Goal: Task Accomplishment & Management: Manage account settings

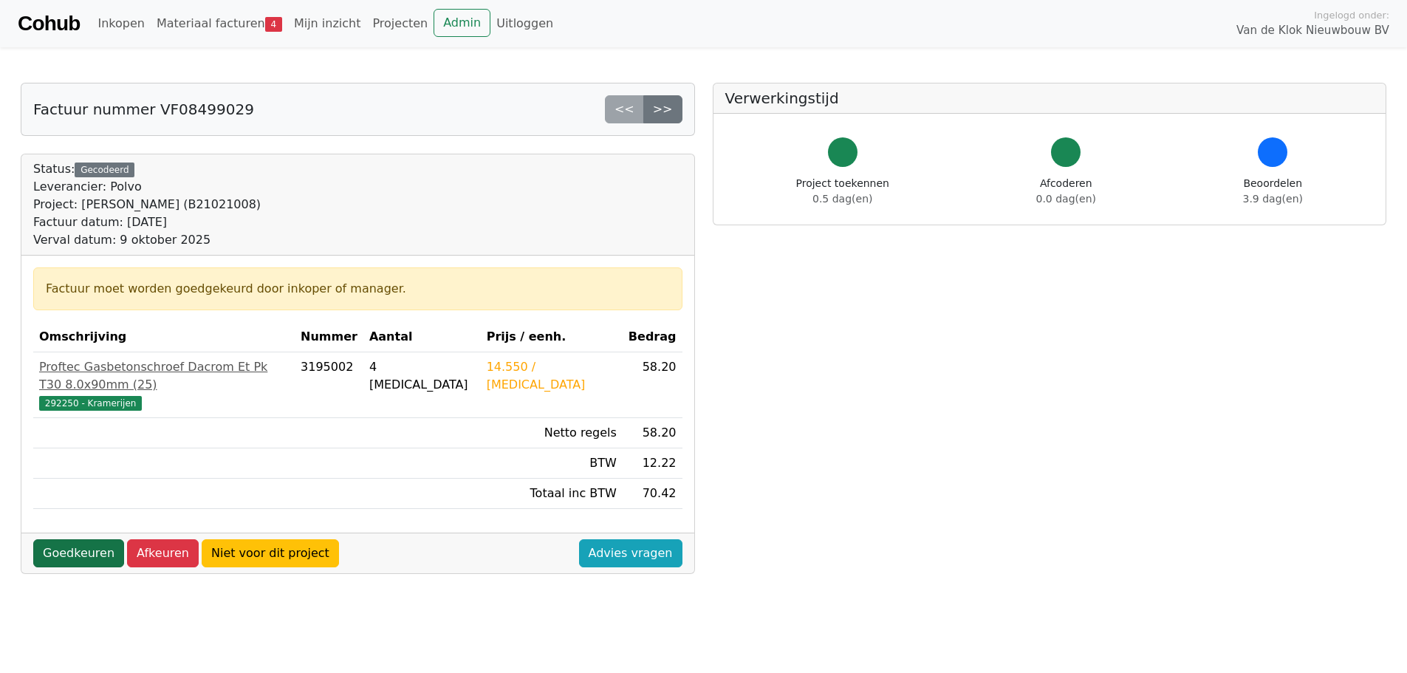
click at [84, 539] on link "Goedkeuren" at bounding box center [78, 553] width 91 height 28
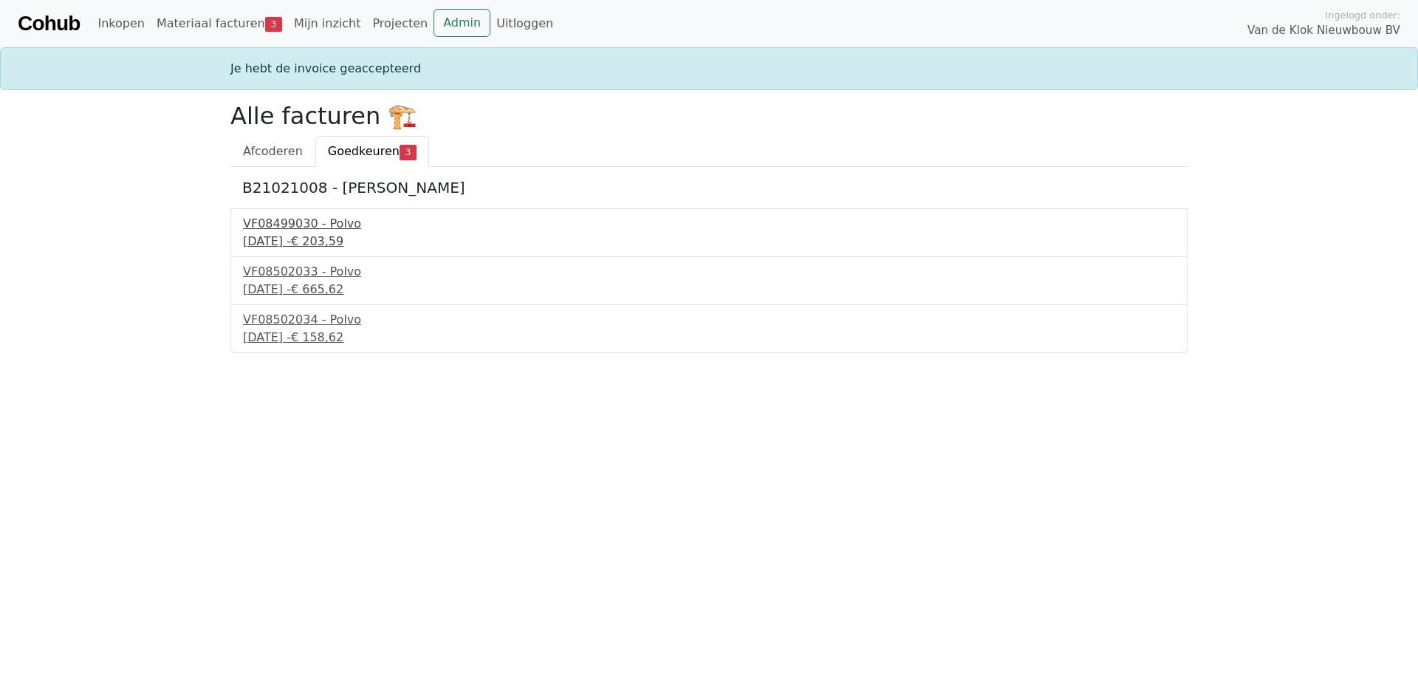
click at [321, 233] on div "18 september 2025 - € 203,59" at bounding box center [709, 242] width 932 height 18
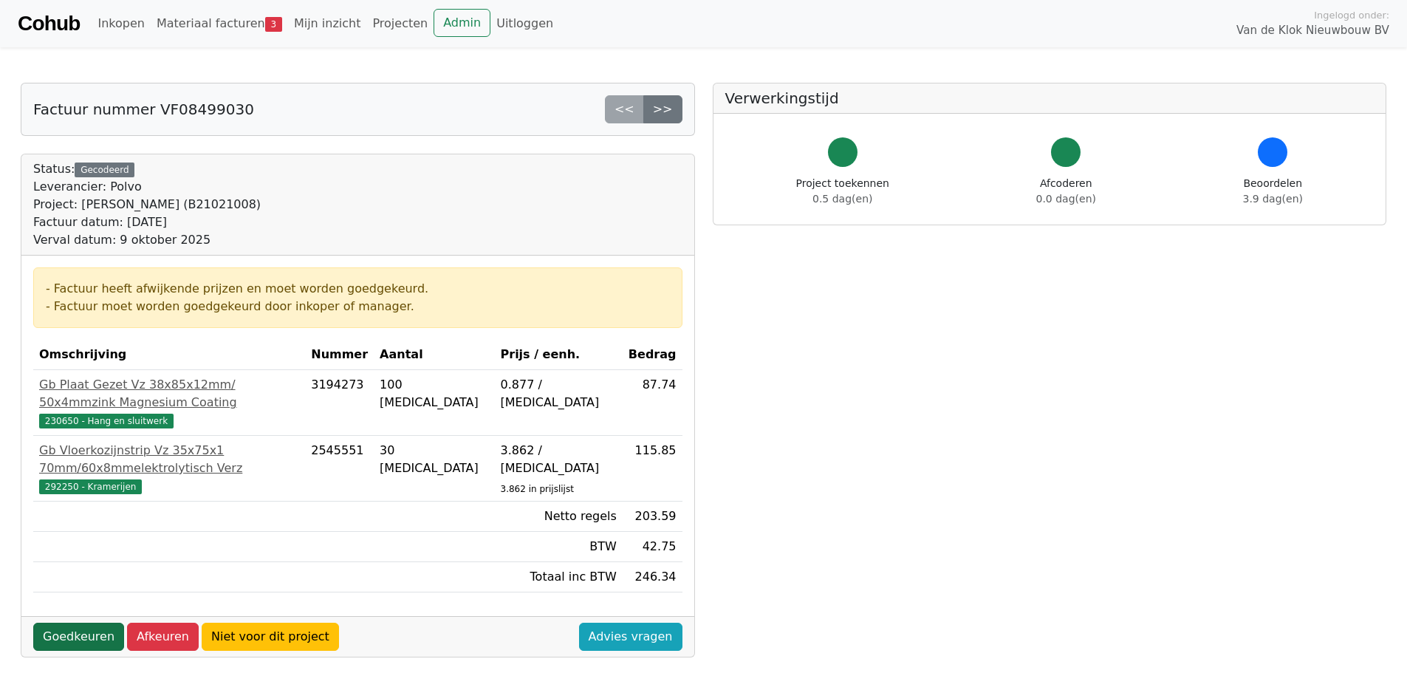
click at [72, 623] on link "Goedkeuren" at bounding box center [78, 637] width 91 height 28
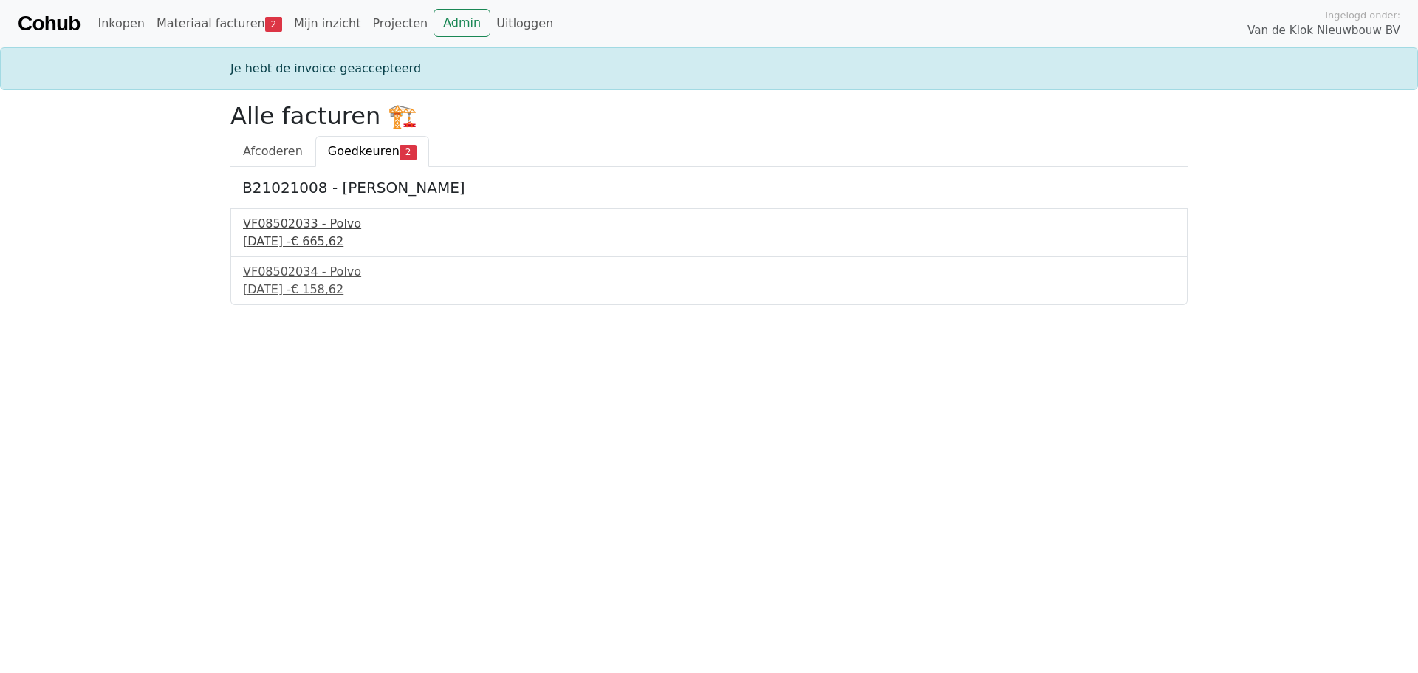
click at [304, 225] on div "VF08502033 - Polvo" at bounding box center [709, 224] width 932 height 18
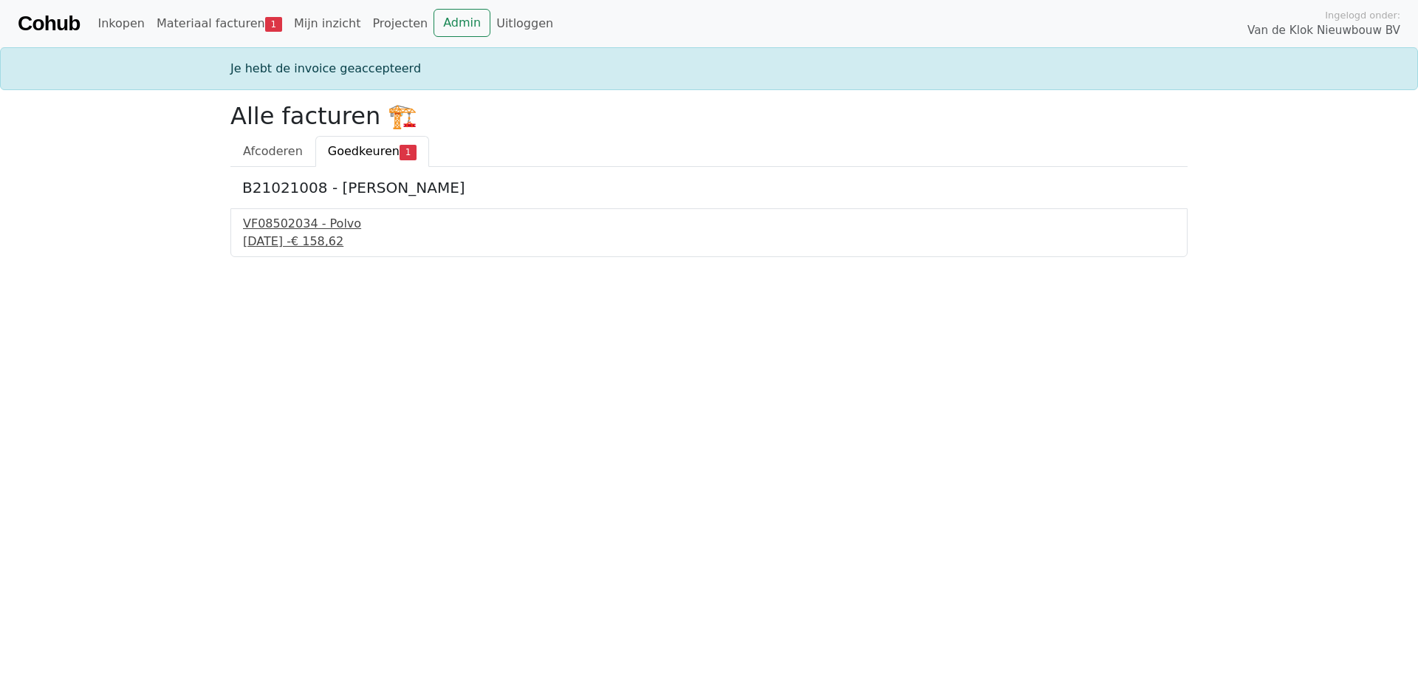
click at [270, 222] on div "VF08502034 - Polvo" at bounding box center [709, 224] width 932 height 18
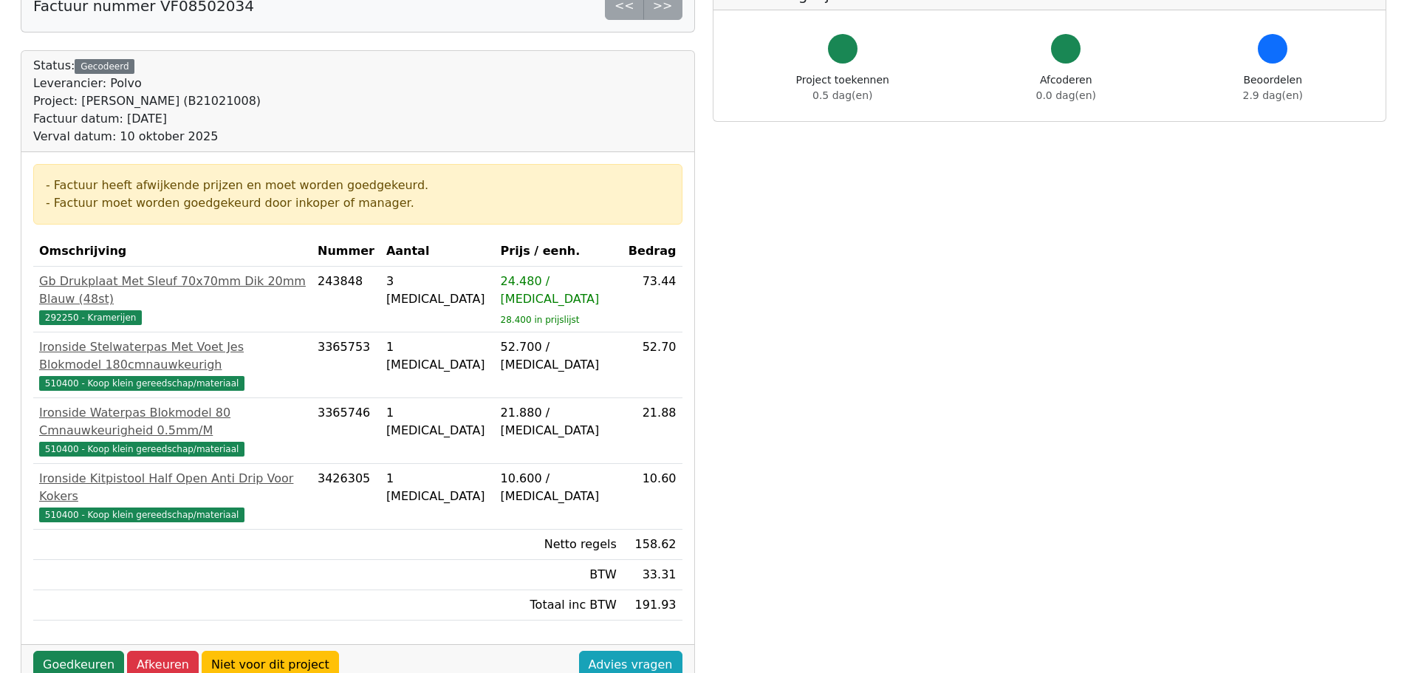
scroll to position [222, 0]
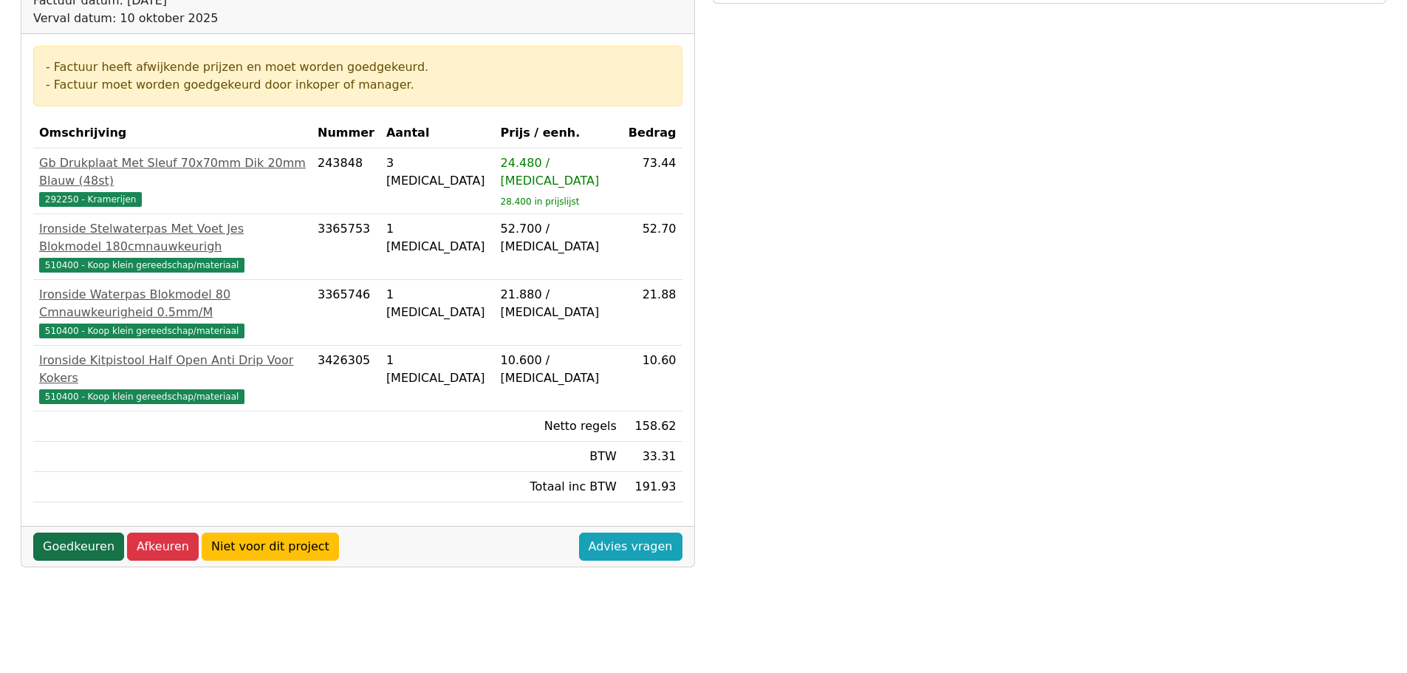
click at [86, 532] on link "Goedkeuren" at bounding box center [78, 546] width 91 height 28
